Goal: Obtain resource: Obtain resource

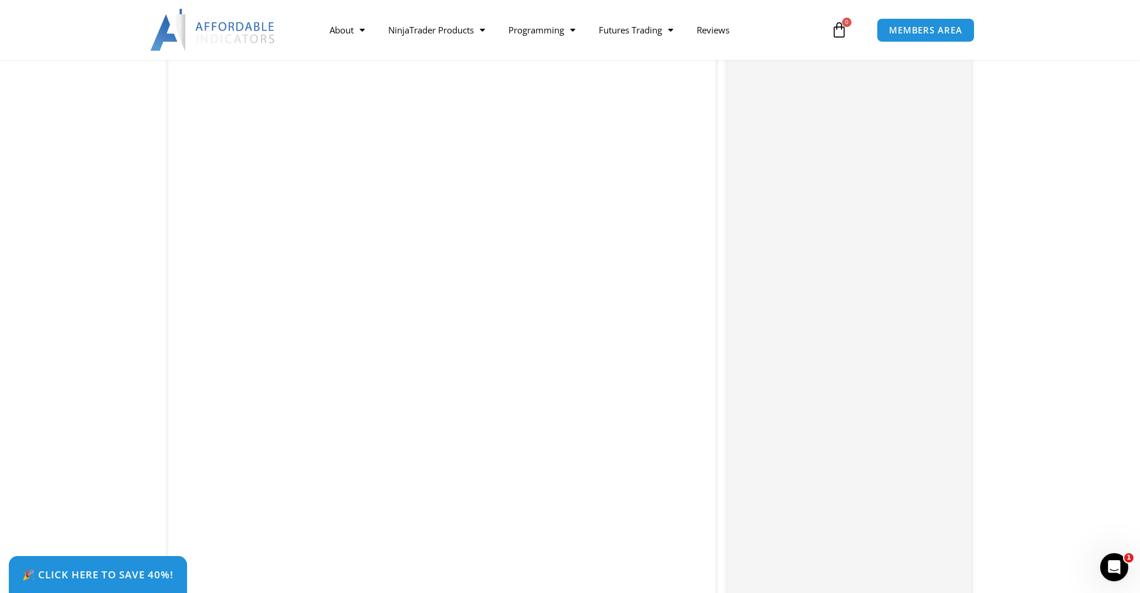
scroll to position [2642, 0]
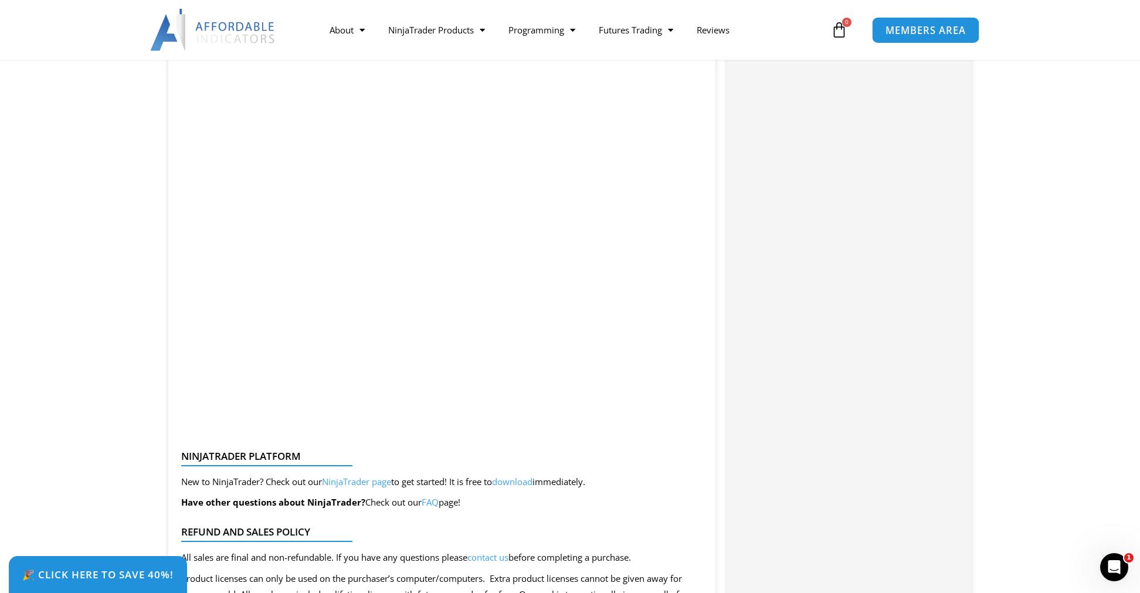
click at [927, 32] on span "MEMBERS AREA" at bounding box center [926, 30] width 80 height 10
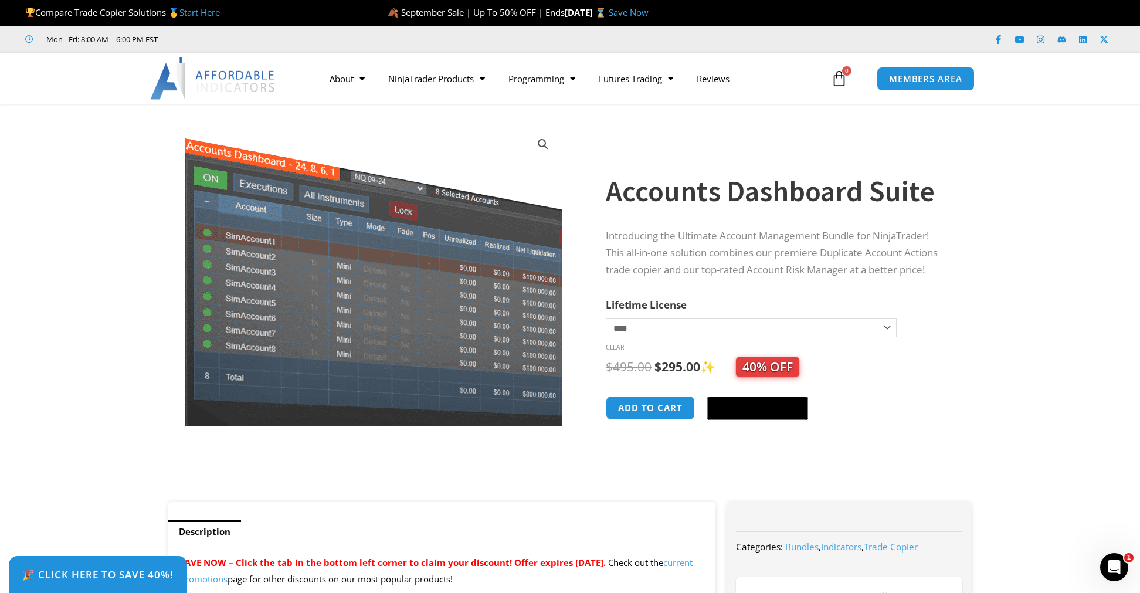
click at [385, 314] on img at bounding box center [369, 258] width 550 height 439
click at [385, 316] on img at bounding box center [369, 257] width 550 height 439
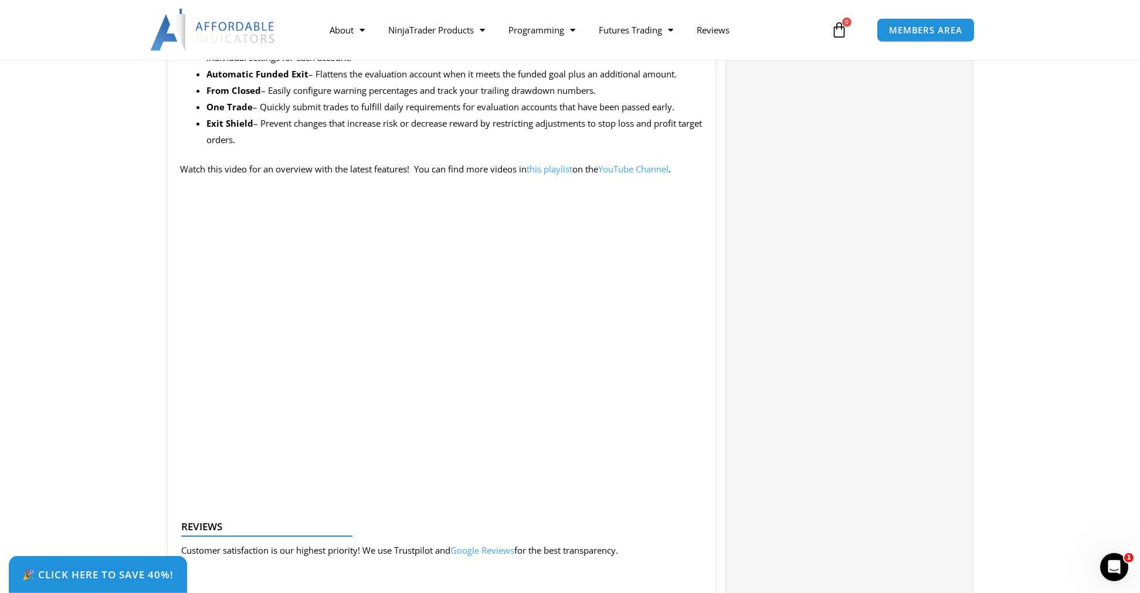
scroll to position [1156, 0]
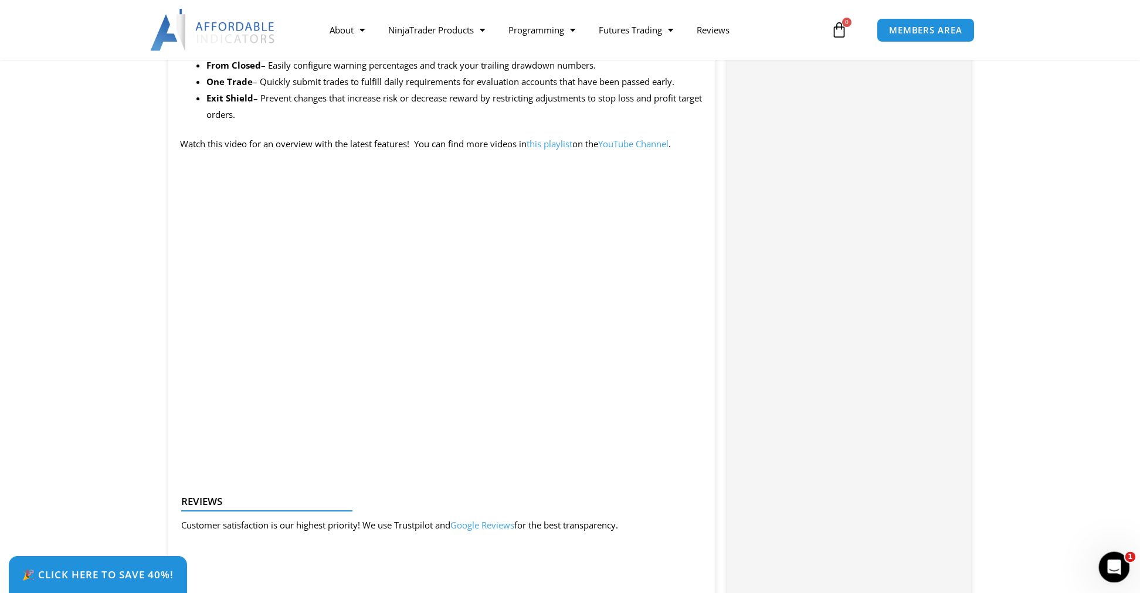
click at [1108, 560] on icon "Open Intercom Messenger" at bounding box center [1112, 565] width 19 height 19
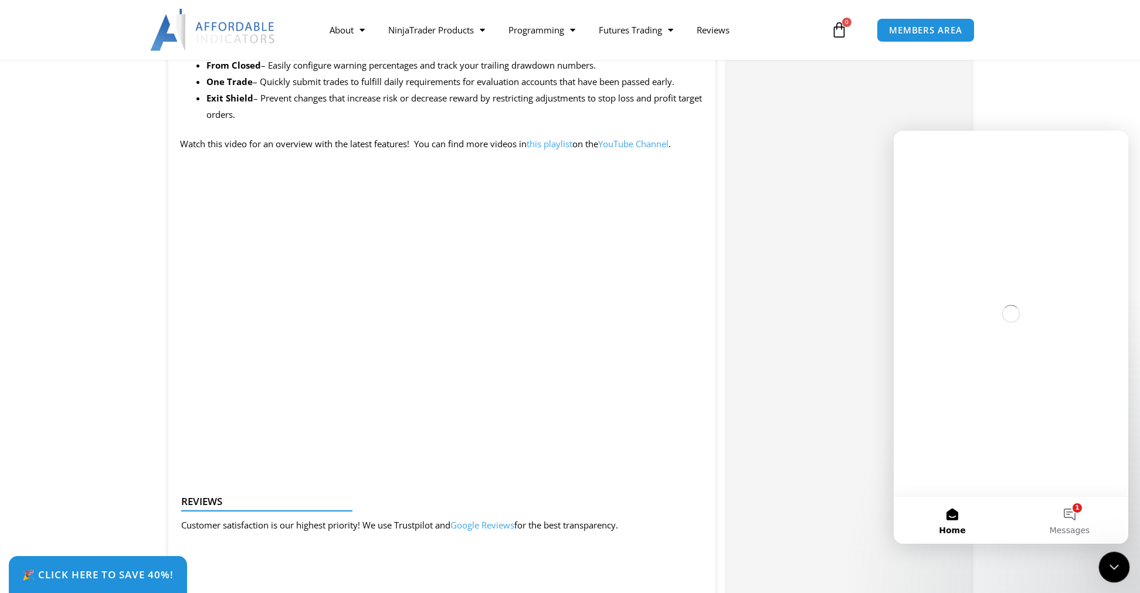
scroll to position [0, 0]
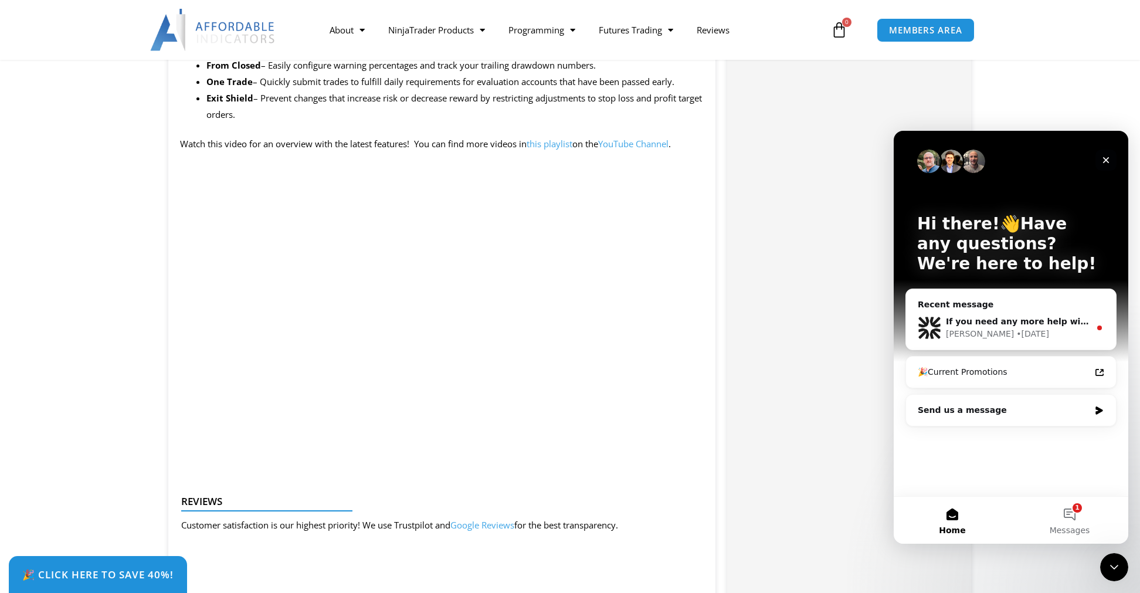
click at [1109, 158] on icon "Close" at bounding box center [1106, 160] width 6 height 6
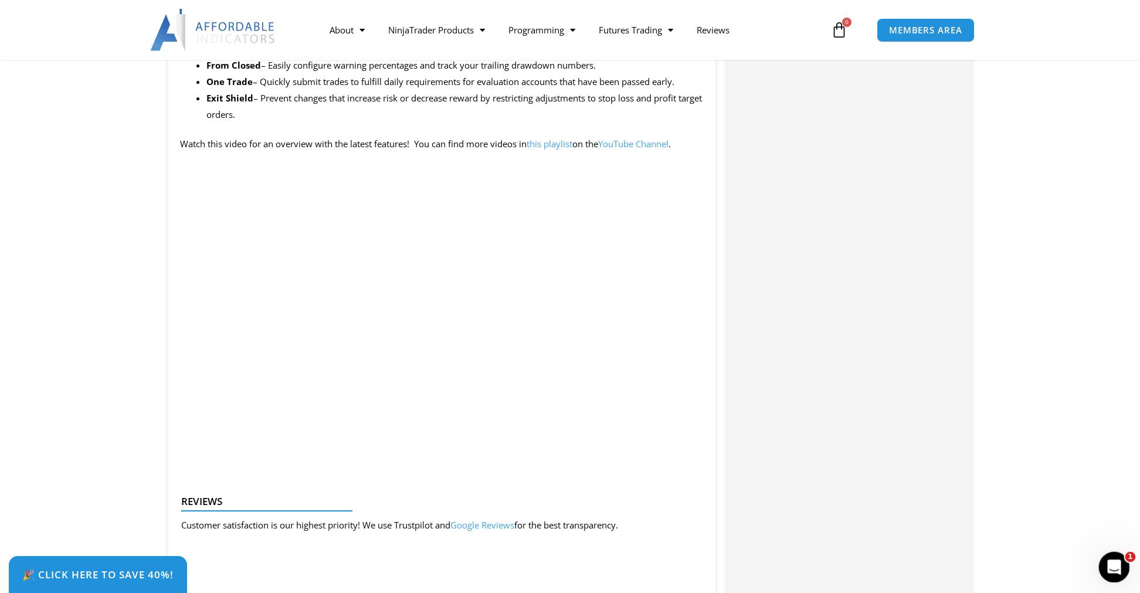
click at [1123, 558] on div "Open Intercom Messenger" at bounding box center [1112, 565] width 39 height 39
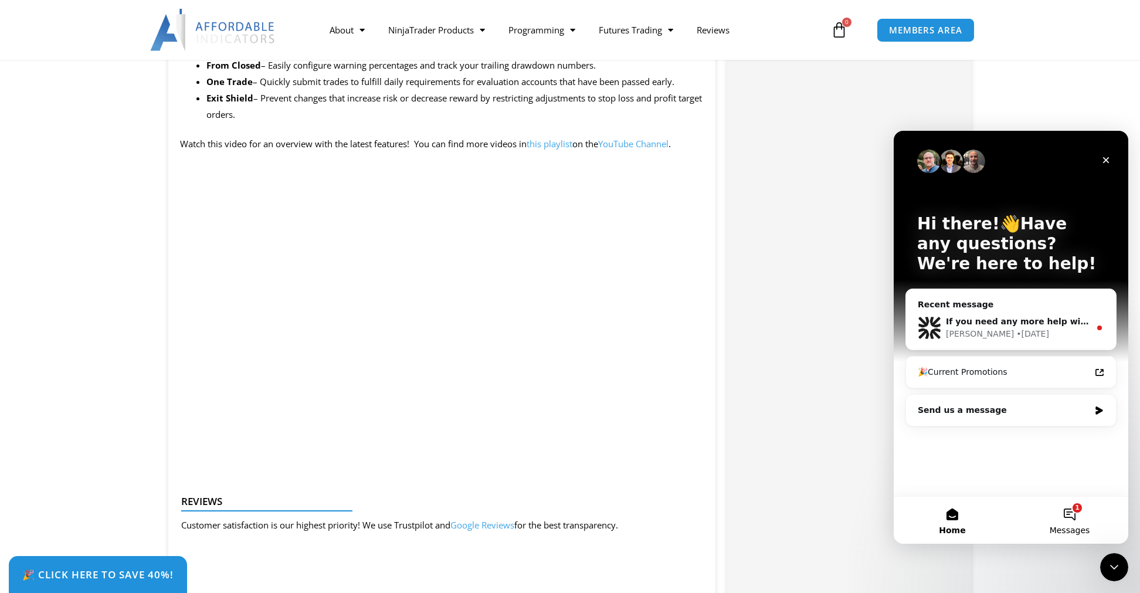
click at [1077, 521] on button "1 Messages" at bounding box center [1069, 520] width 117 height 47
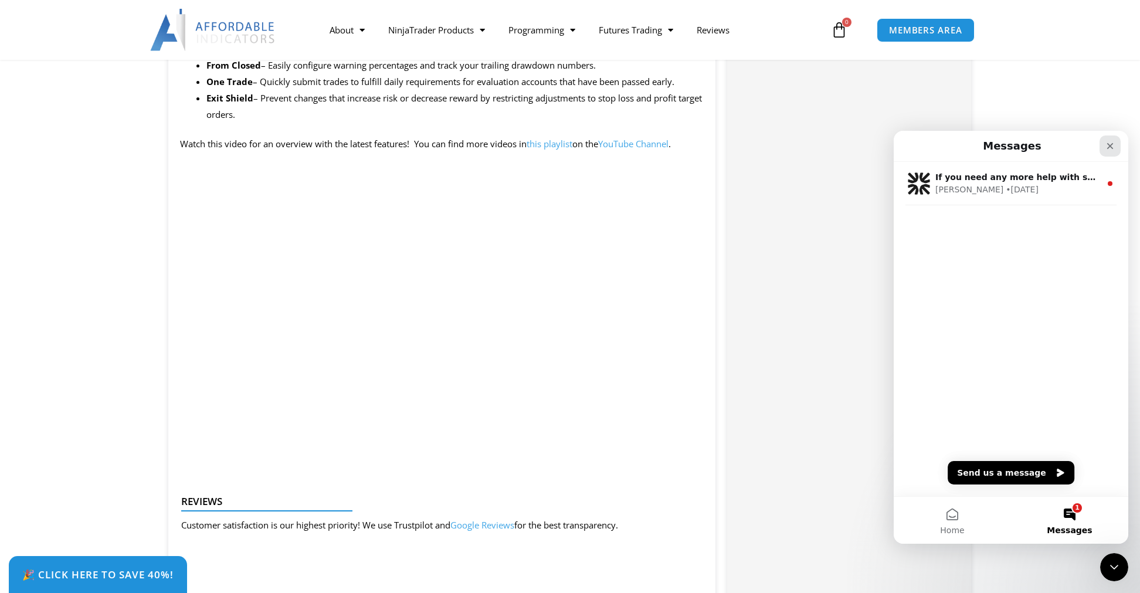
drag, startPoint x: 1111, startPoint y: 150, endPoint x: 2005, endPoint y: 282, distance: 903.4
click at [1111, 150] on icon "Close" at bounding box center [1110, 145] width 9 height 9
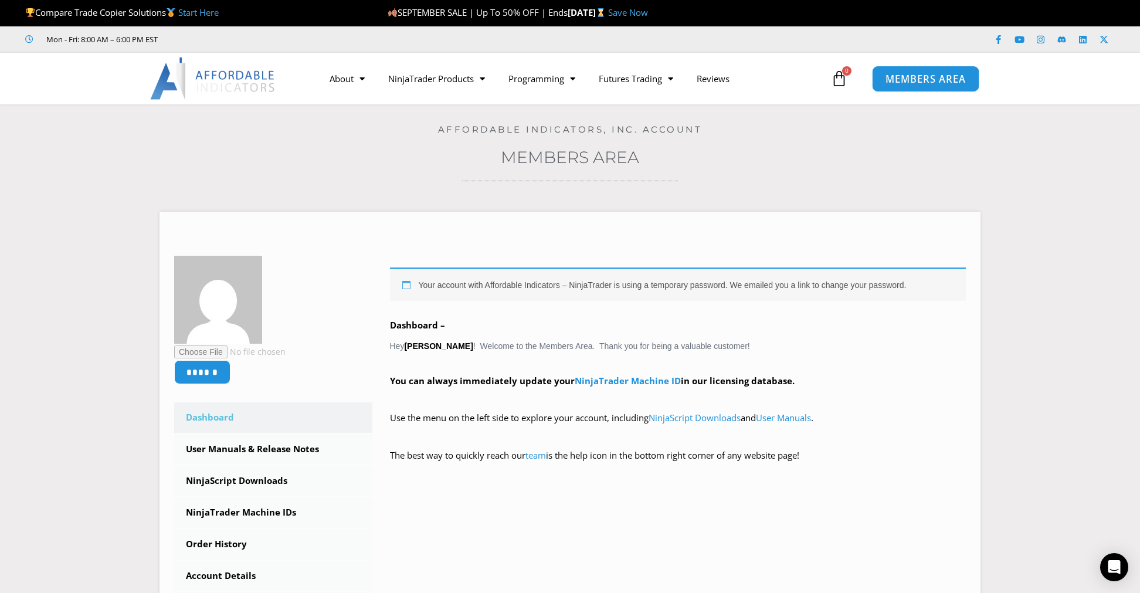
click at [917, 74] on span "MEMBERS AREA" at bounding box center [926, 79] width 80 height 10
click at [210, 447] on link "User Manuals & Release Notes" at bounding box center [273, 449] width 198 height 30
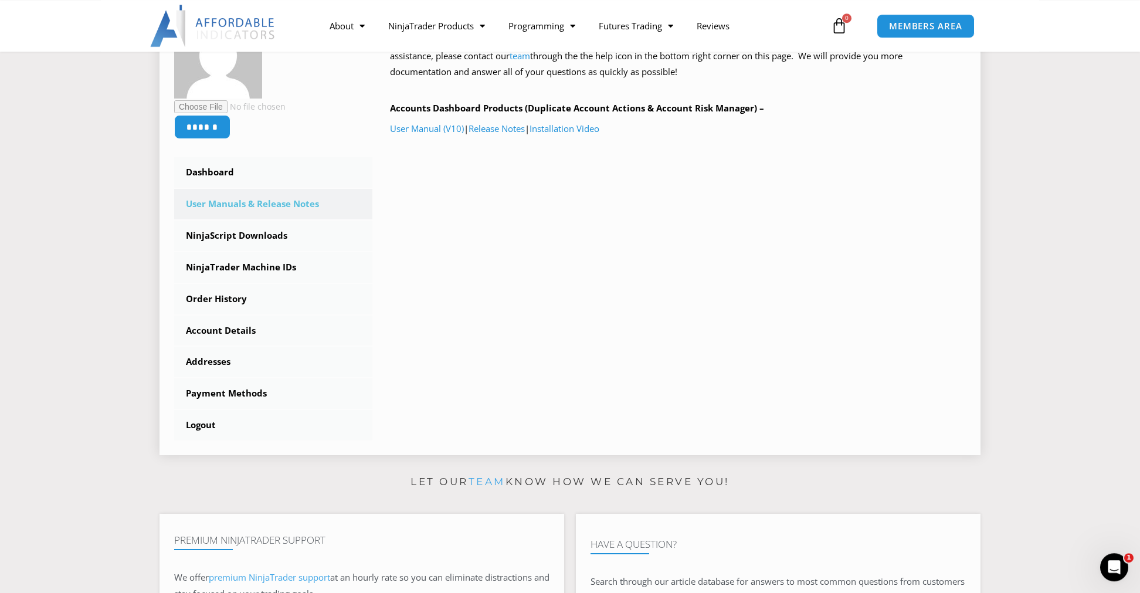
scroll to position [82, 0]
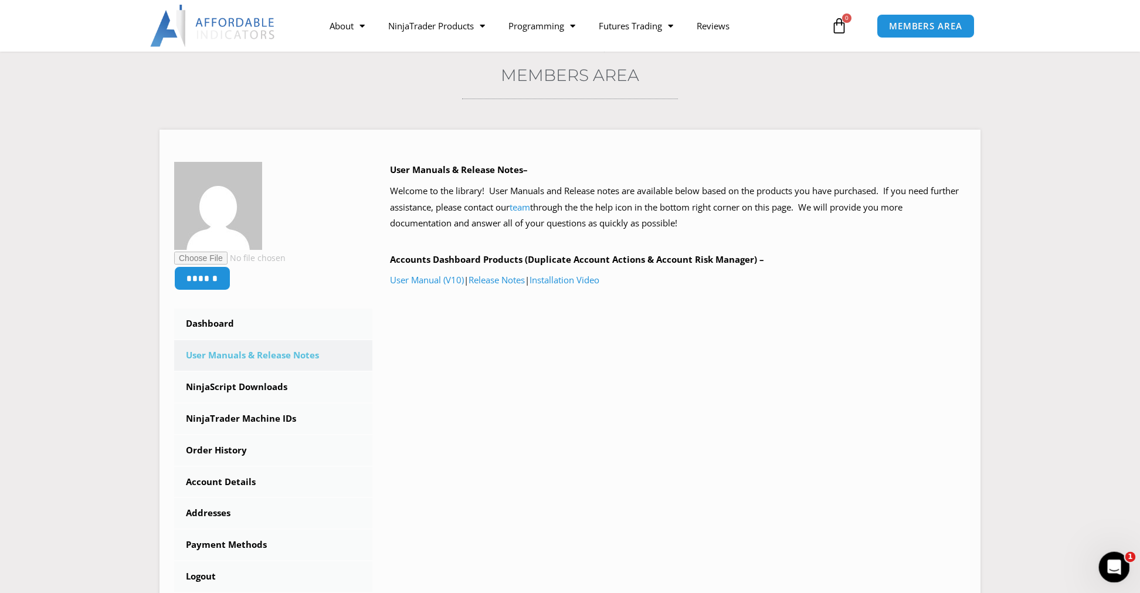
click at [1113, 560] on icon "Open Intercom Messenger" at bounding box center [1112, 565] width 19 height 19
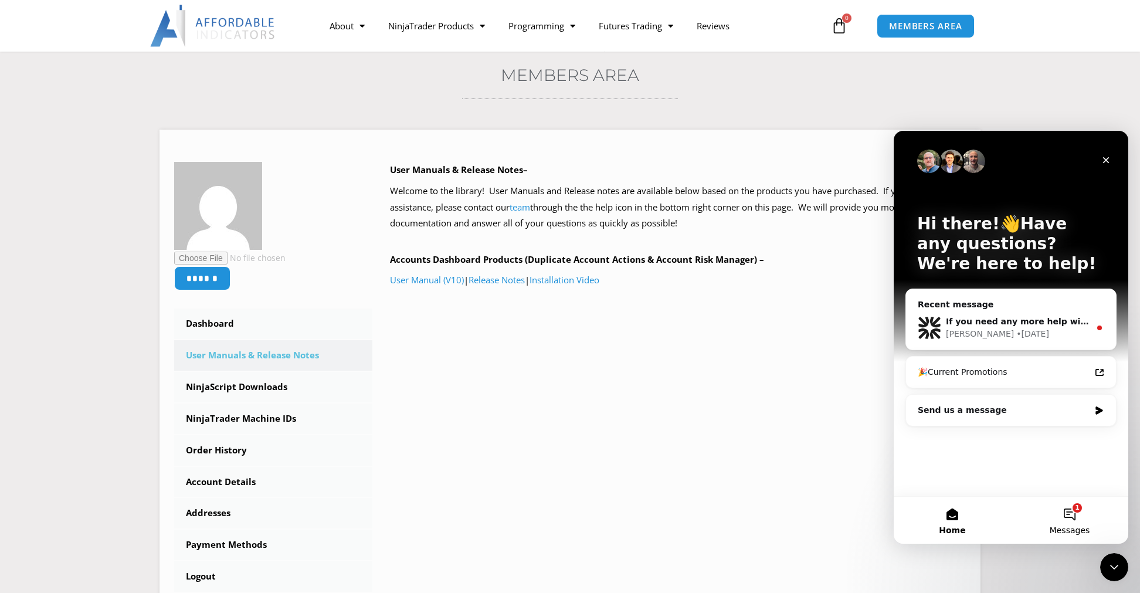
click at [1074, 517] on button "1 Messages" at bounding box center [1069, 520] width 117 height 47
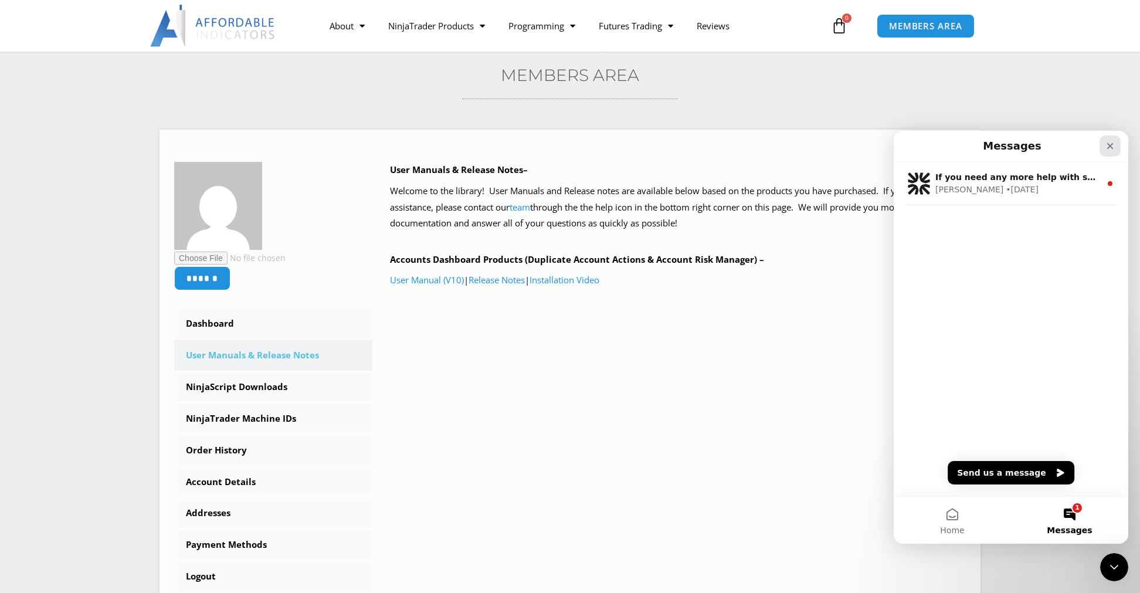
click at [1115, 147] on icon "Close" at bounding box center [1110, 145] width 9 height 9
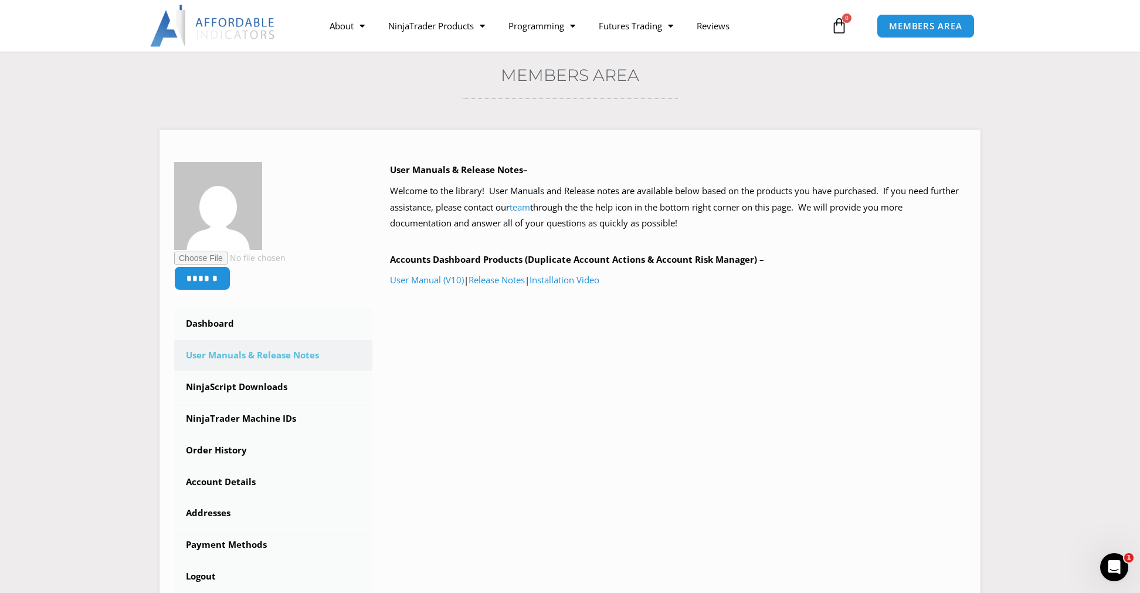
scroll to position [0, 0]
click at [266, 350] on link "User Manuals & Release Notes" at bounding box center [273, 355] width 198 height 30
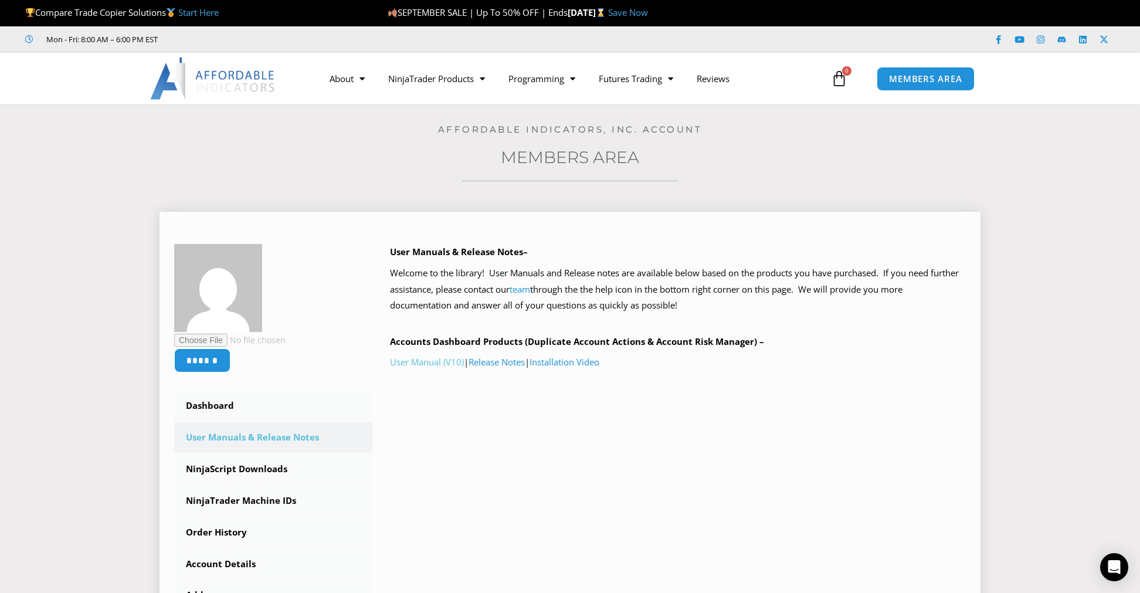
click at [430, 362] on link "User Manual (V10)" at bounding box center [427, 362] width 74 height 12
